Goal: Task Accomplishment & Management: Use online tool/utility

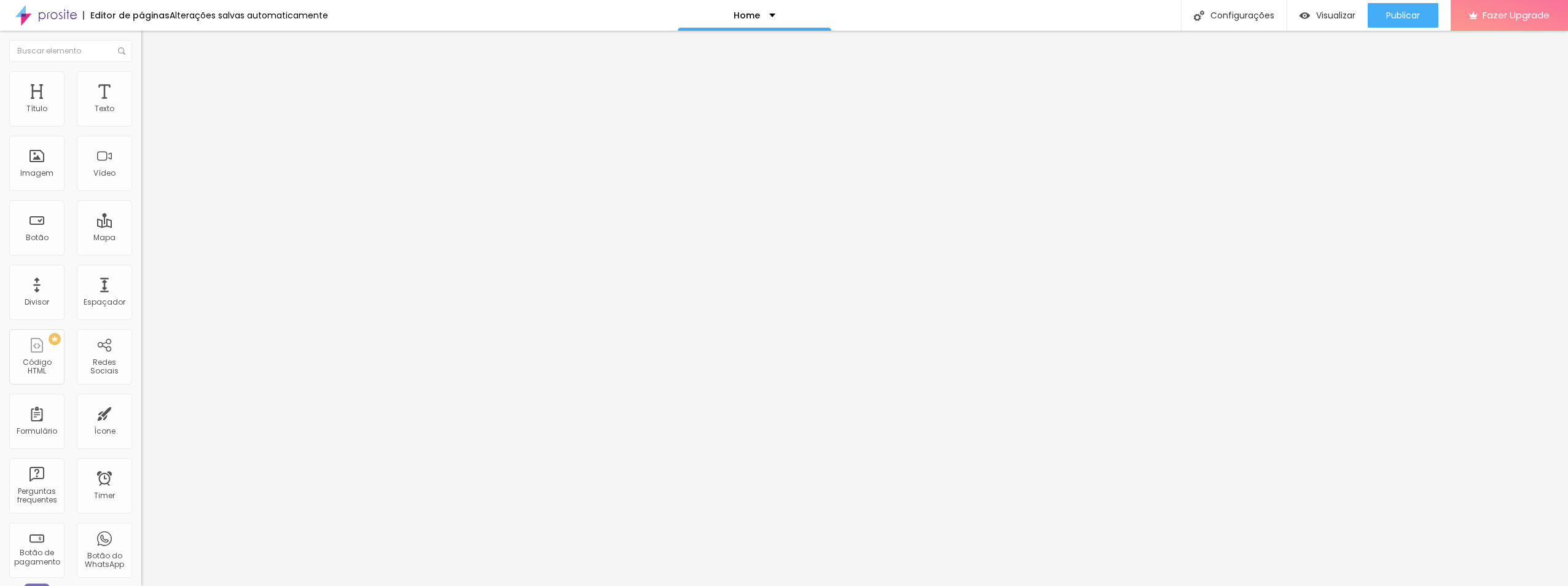
click at [141, 105] on span "Trocar imagem" at bounding box center [174, 100] width 67 height 10
click at [152, 85] on span "Avançado" at bounding box center [172, 79] width 40 height 10
click at [141, 84] on ul "Estilo Avançado" at bounding box center [212, 71] width 141 height 25
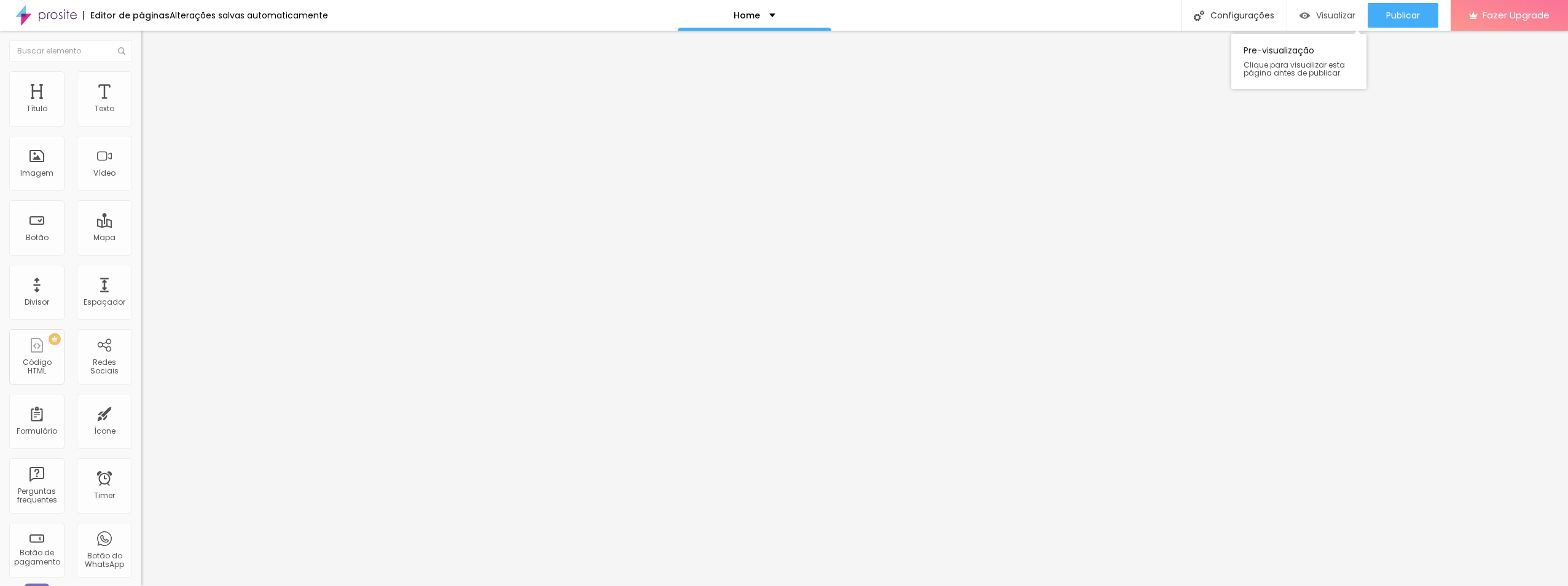
click at [1319, 15] on span "Visualizar" at bounding box center [1336, 15] width 40 height 10
click at [93, 177] on div "Vídeo" at bounding box center [104, 173] width 22 height 9
click at [141, 84] on li "Avançado" at bounding box center [212, 89] width 141 height 12
click at [141, 72] on img at bounding box center [147, 76] width 11 height 11
click at [141, 71] on li "Conteúdo" at bounding box center [212, 64] width 141 height 12
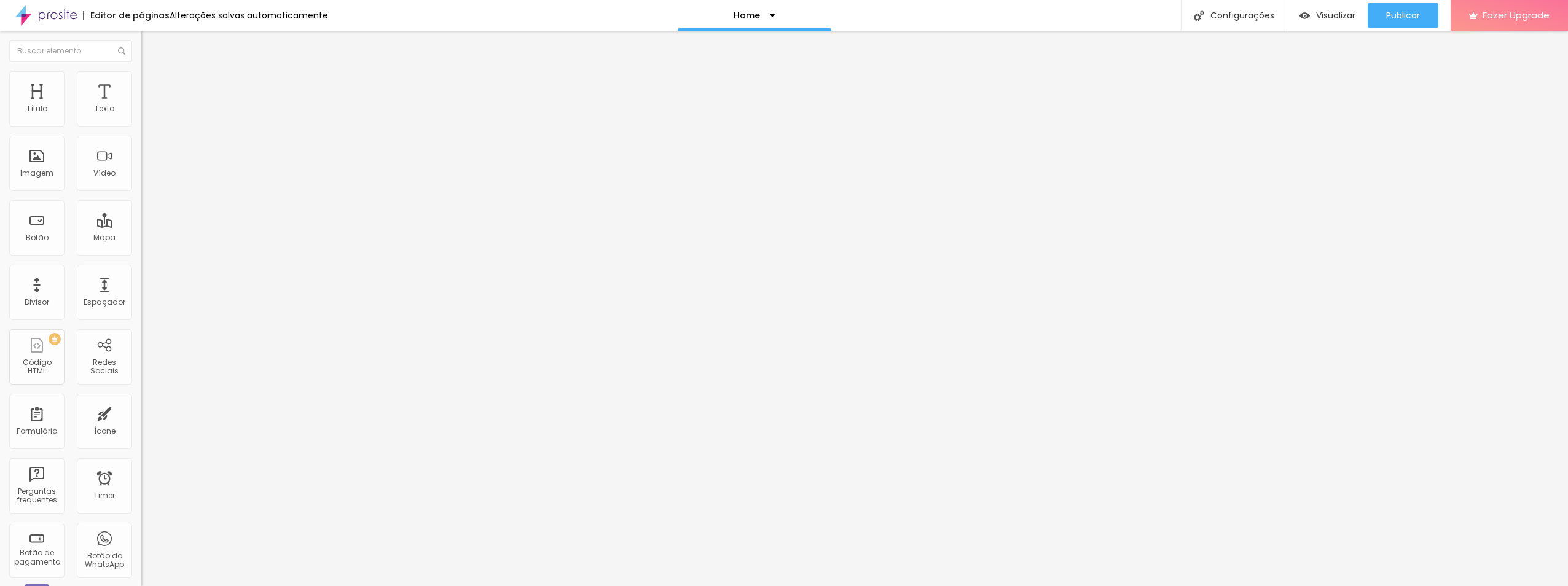
click at [141, 182] on div "Proporção 4:3 Standard Ultrawide 21:9 Wide 16:9 Standard 4:3 Vertical 1 3:4 Ver…" at bounding box center [212, 196] width 141 height 56
click at [141, 184] on span "4:3 Standard" at bounding box center [166, 178] width 50 height 10
click at [141, 225] on span "Vertical 2" at bounding box center [158, 219] width 34 height 10
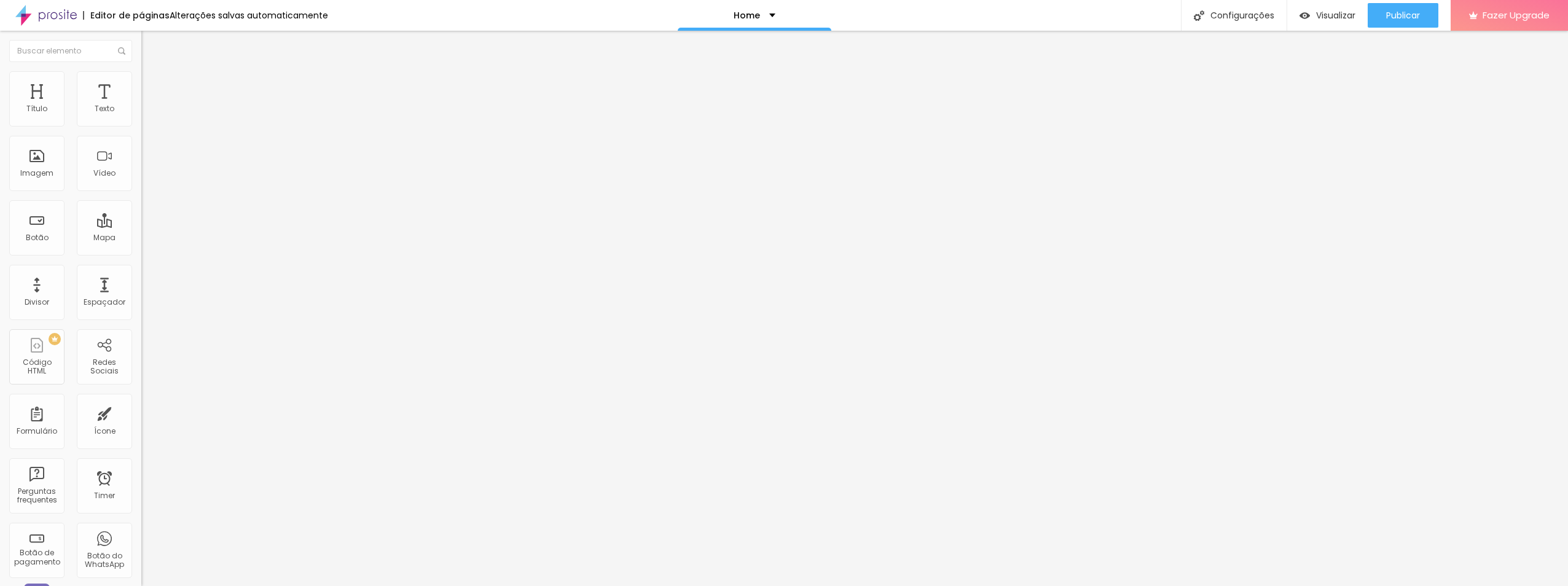
click at [150, 50] on img "button" at bounding box center [155, 44] width 10 height 10
